Goal: Task Accomplishment & Management: Manage account settings

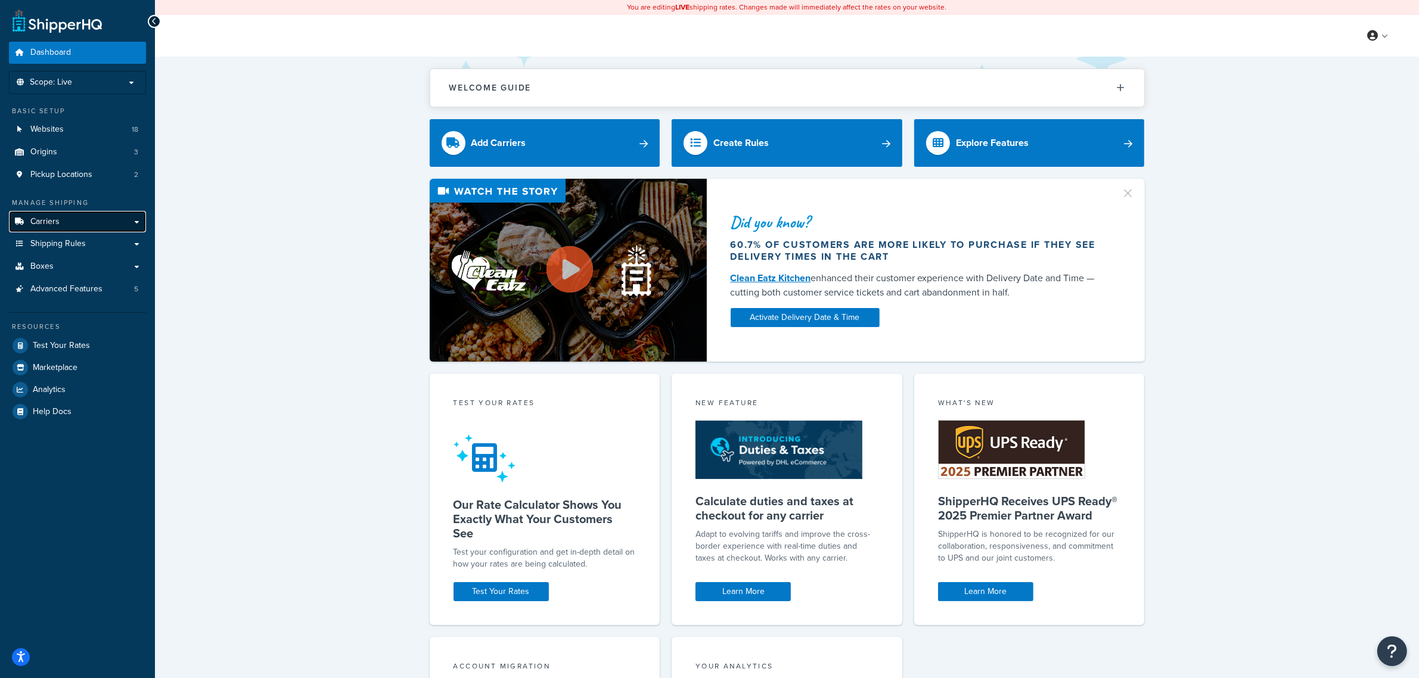
click at [36, 222] on span "Carriers" at bounding box center [44, 222] width 29 height 10
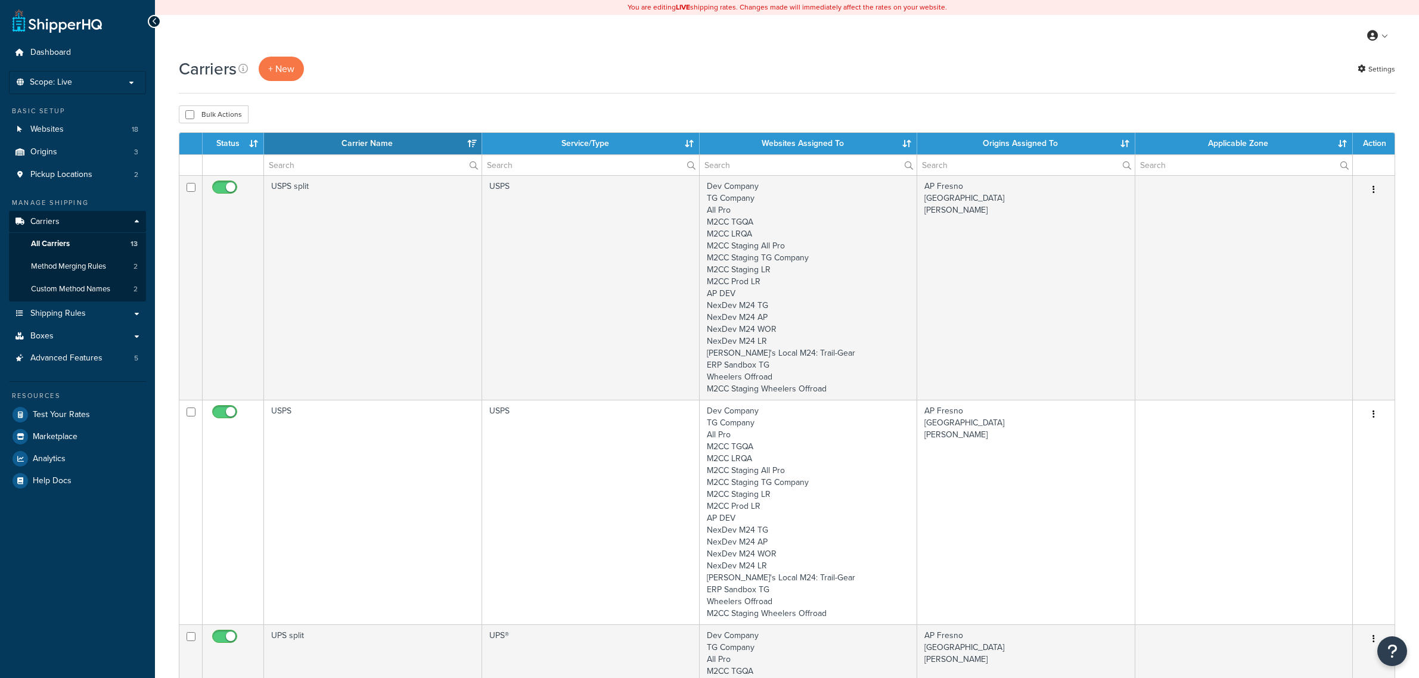
select select "15"
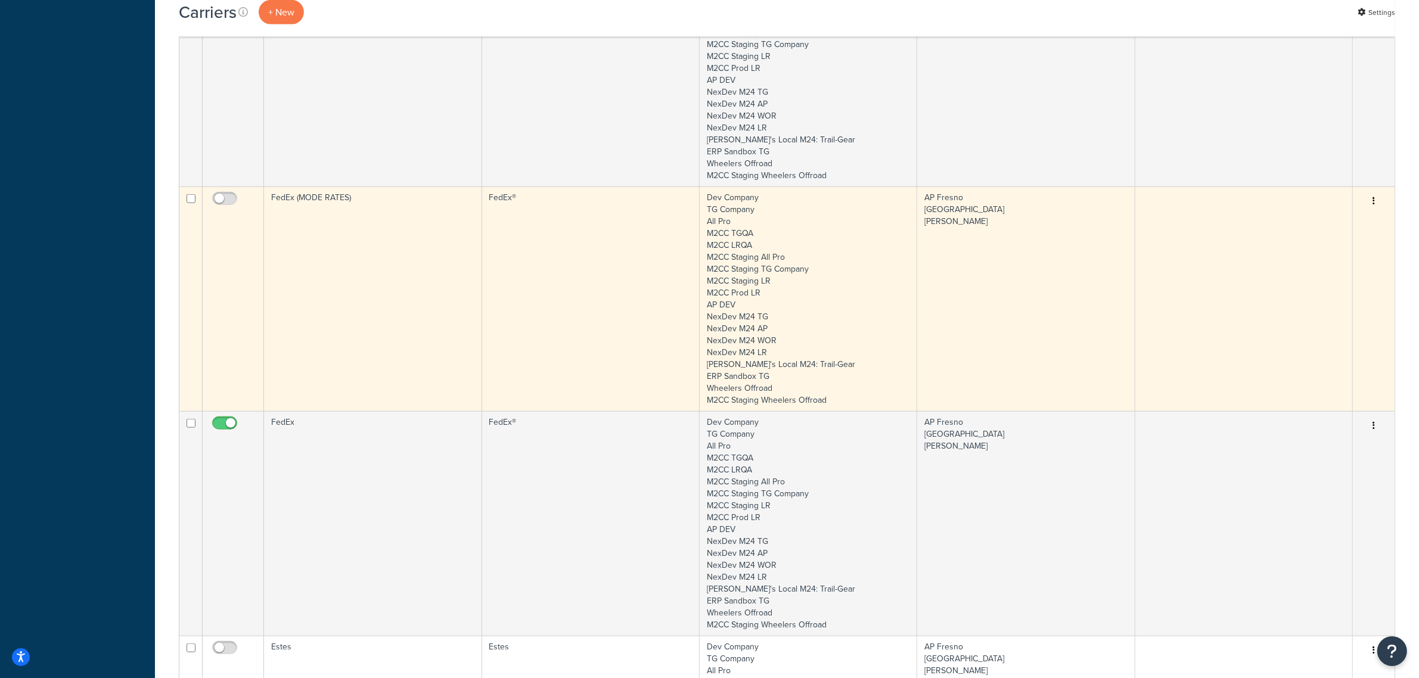
scroll to position [1564, 0]
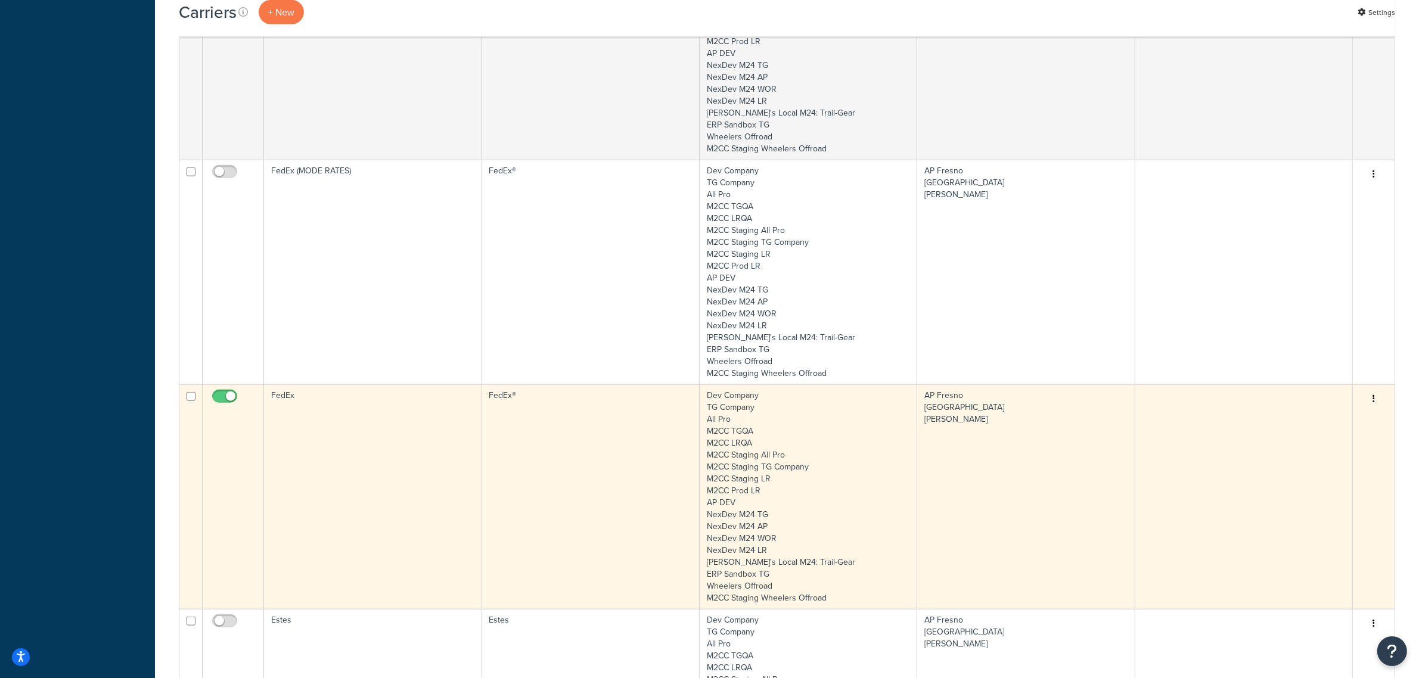
click at [341, 412] on td "FedEx" at bounding box center [372, 496] width 217 height 225
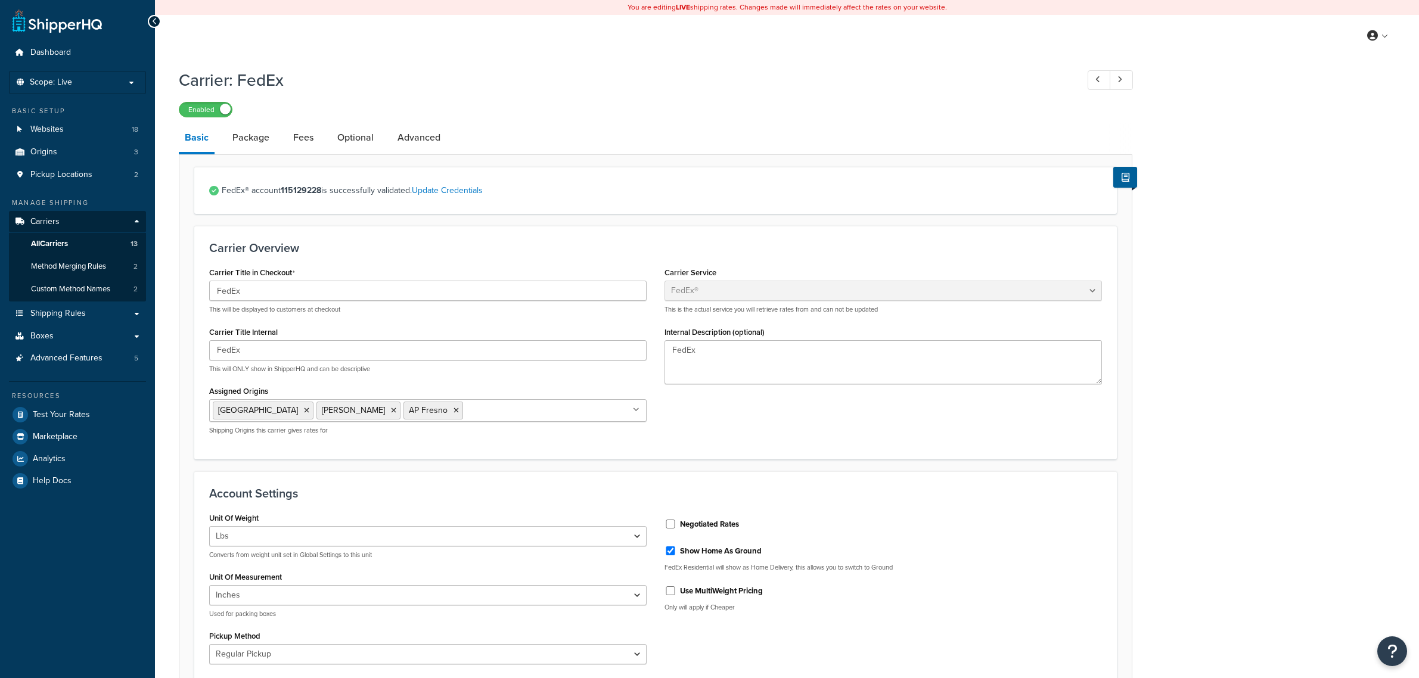
select select "fedEx"
select select "REGULAR_PICKUP"
select select "YOUR_PACKAGING"
click at [1322, 155] on span "Logout" at bounding box center [1322, 155] width 23 height 11
